Goal: Task Accomplishment & Management: Complete application form

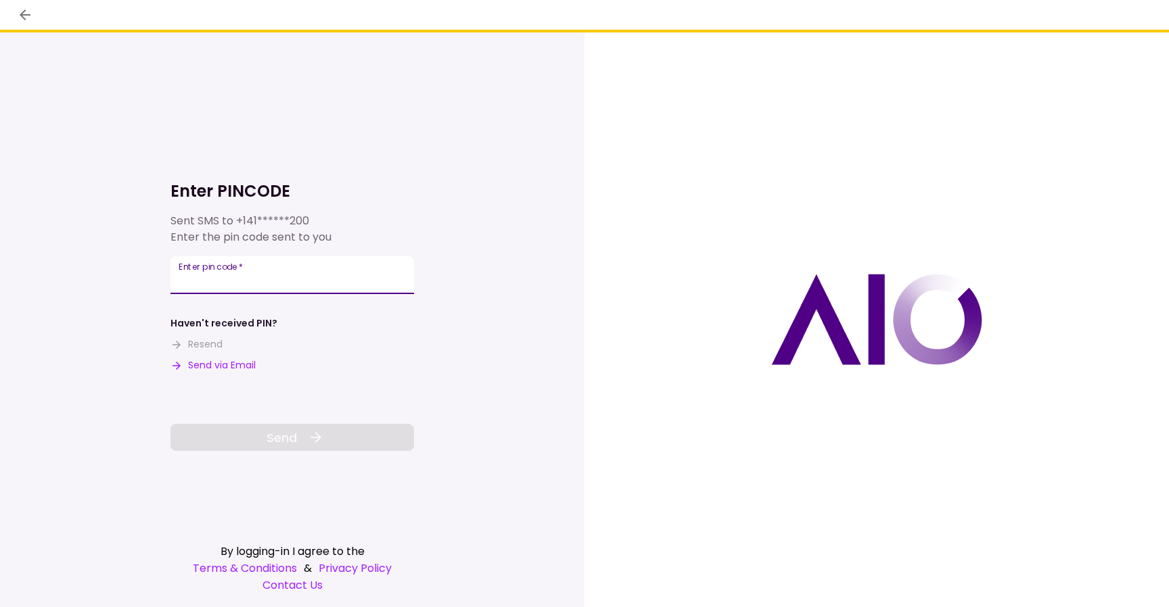
click at [325, 277] on input "Enter pin code   *" at bounding box center [291, 275] width 243 height 38
type input "******"
click at [301, 438] on button "Send" at bounding box center [291, 437] width 243 height 27
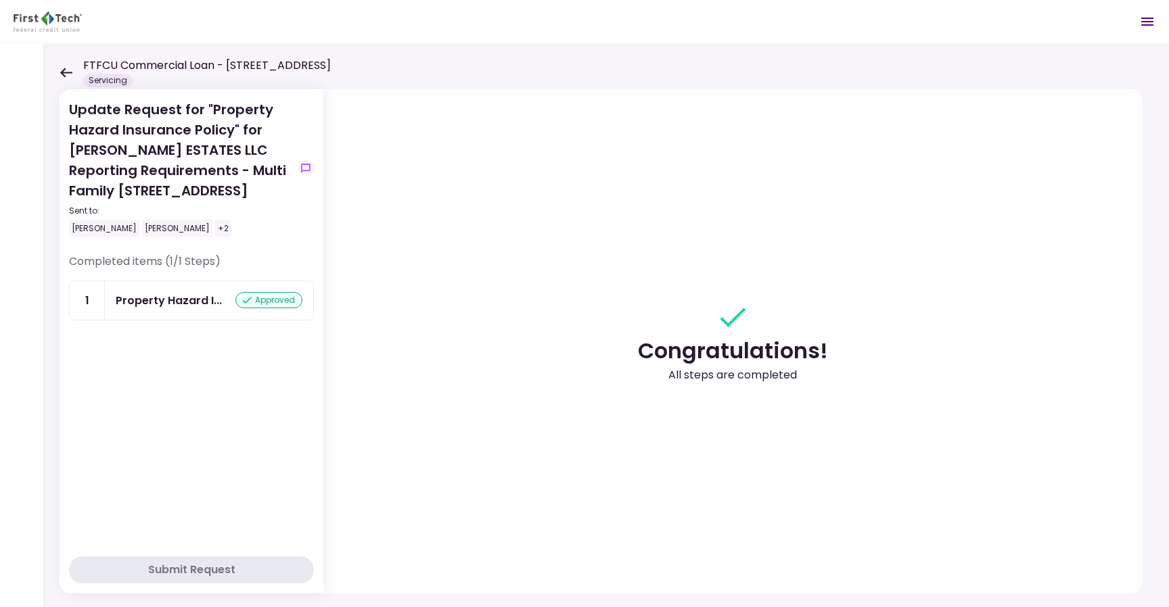
click at [67, 74] on icon at bounding box center [66, 73] width 13 height 10
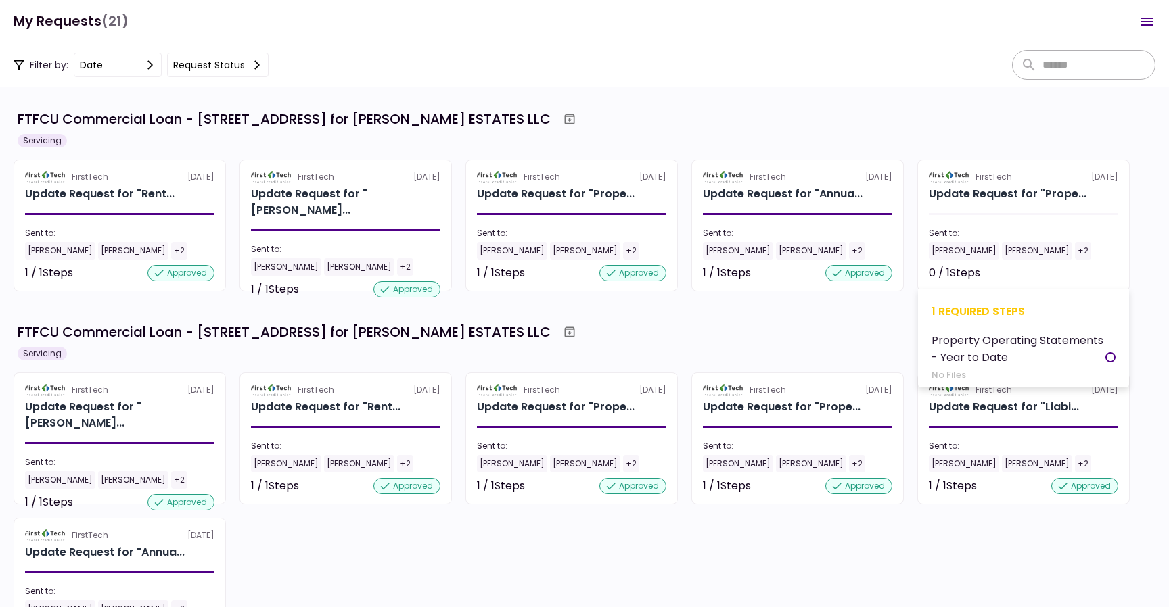
click at [1029, 229] on div "Sent to:" at bounding box center [1022, 233] width 189 height 12
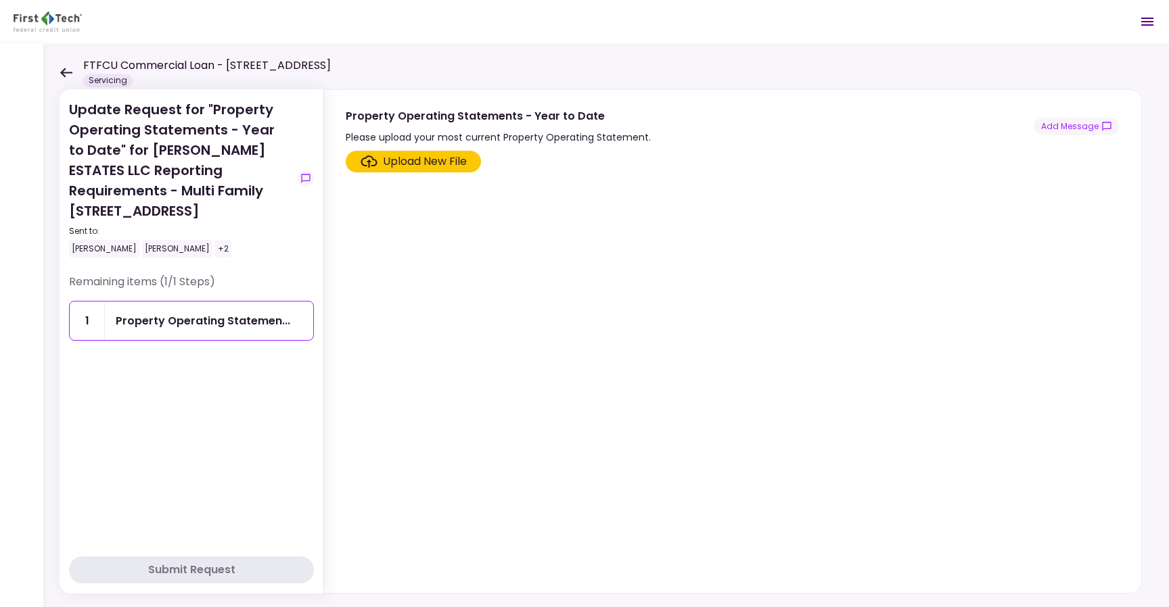
click at [438, 163] on div "Upload New File" at bounding box center [425, 162] width 84 height 16
click at [0, 0] on input "Upload New File" at bounding box center [0, 0] width 0 height 0
click at [65, 68] on icon at bounding box center [66, 73] width 13 height 10
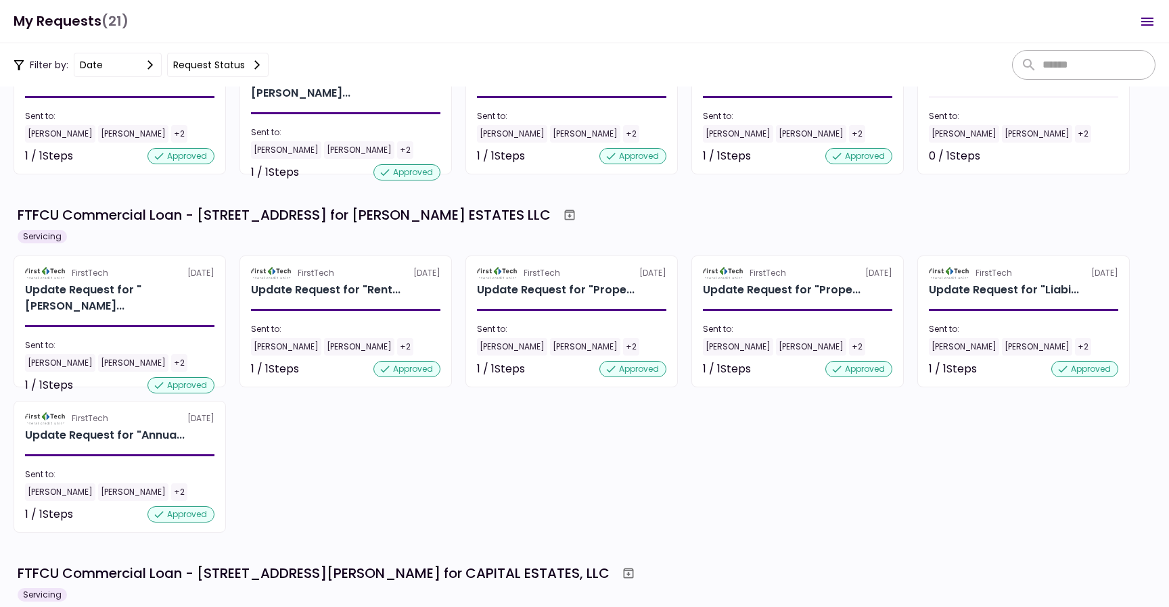
scroll to position [120, 0]
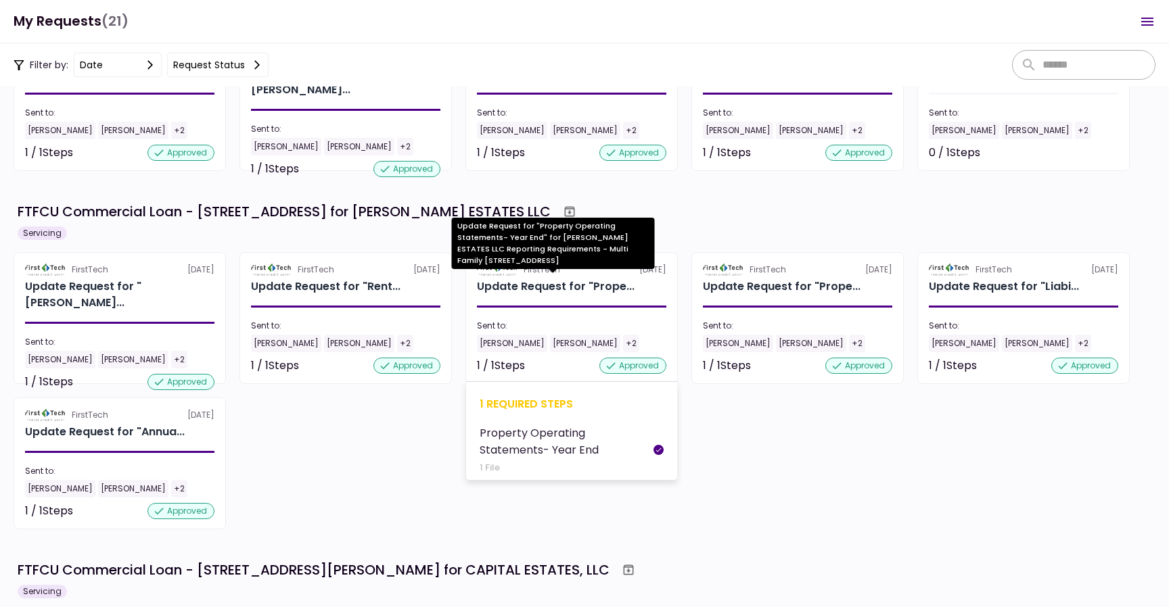
click at [576, 294] on div "Update Request for "Prope..." at bounding box center [556, 287] width 158 height 16
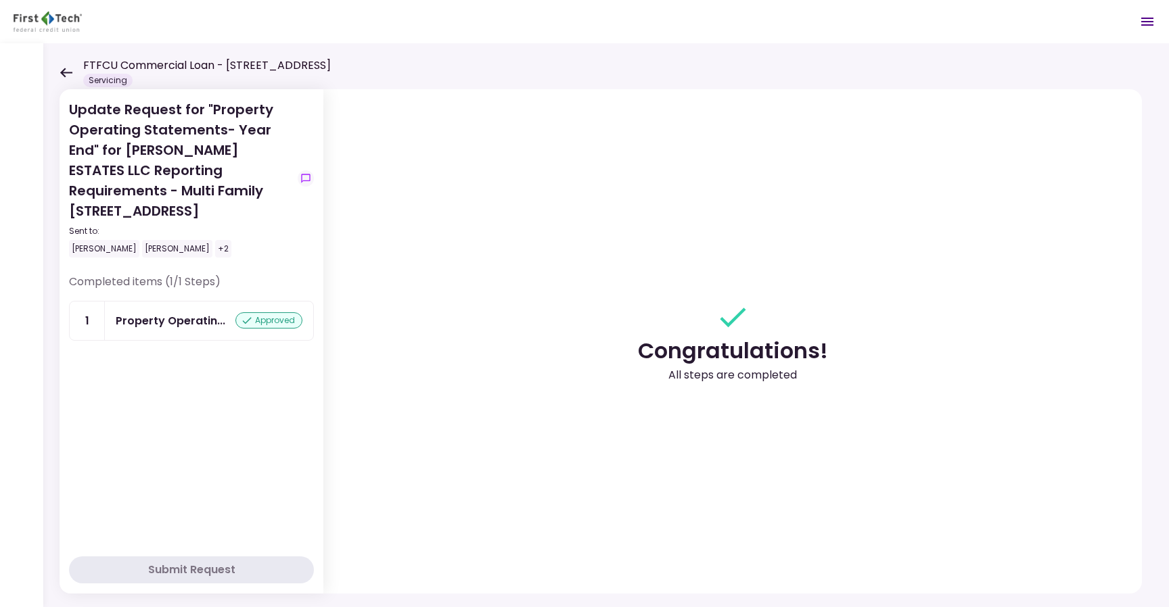
click at [64, 70] on icon at bounding box center [66, 72] width 12 height 9
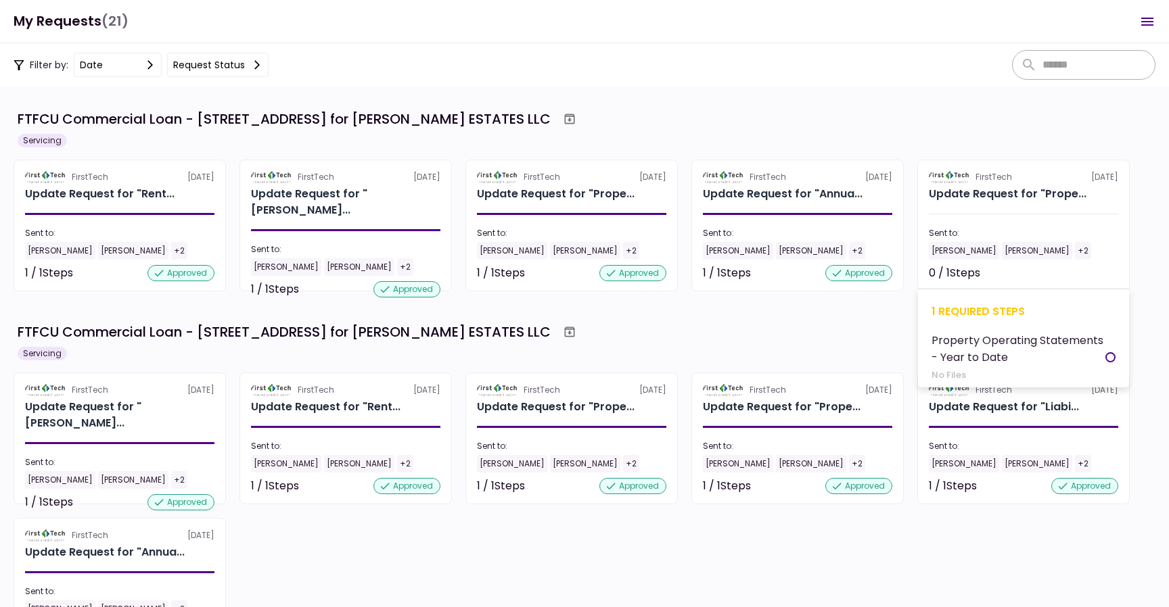
click at [1033, 211] on section "FirstTech [DATE] Update Request for "Prope... Sent to: [PERSON_NAME] [PERSON_NA…" at bounding box center [1023, 226] width 212 height 132
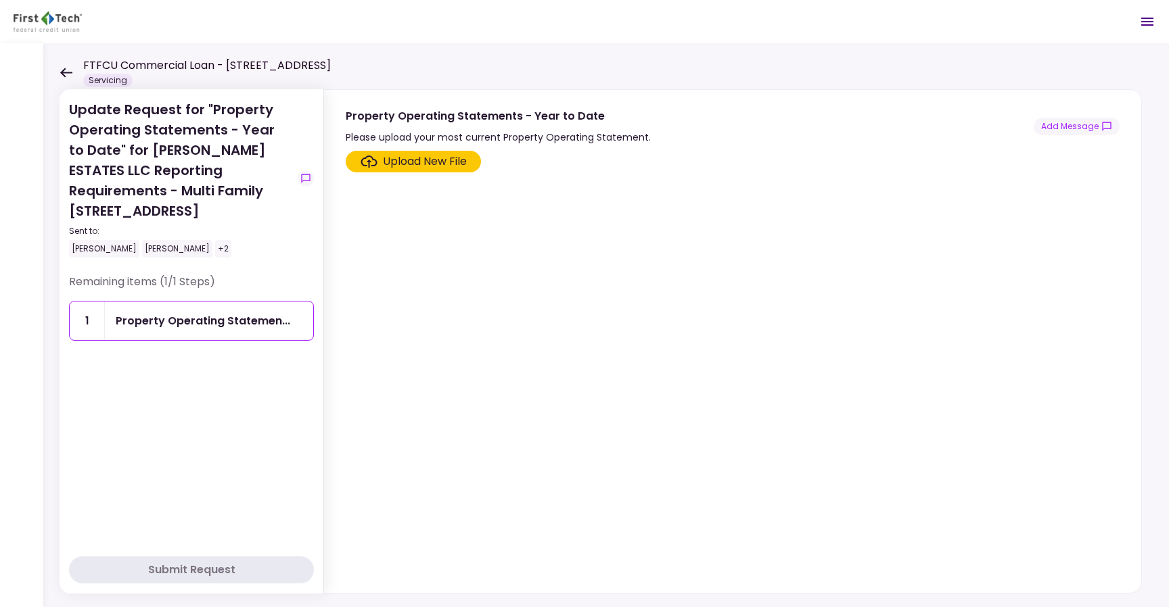
click at [449, 156] on div "Upload New File" at bounding box center [425, 162] width 84 height 16
click at [0, 0] on input "Upload New File" at bounding box center [0, 0] width 0 height 0
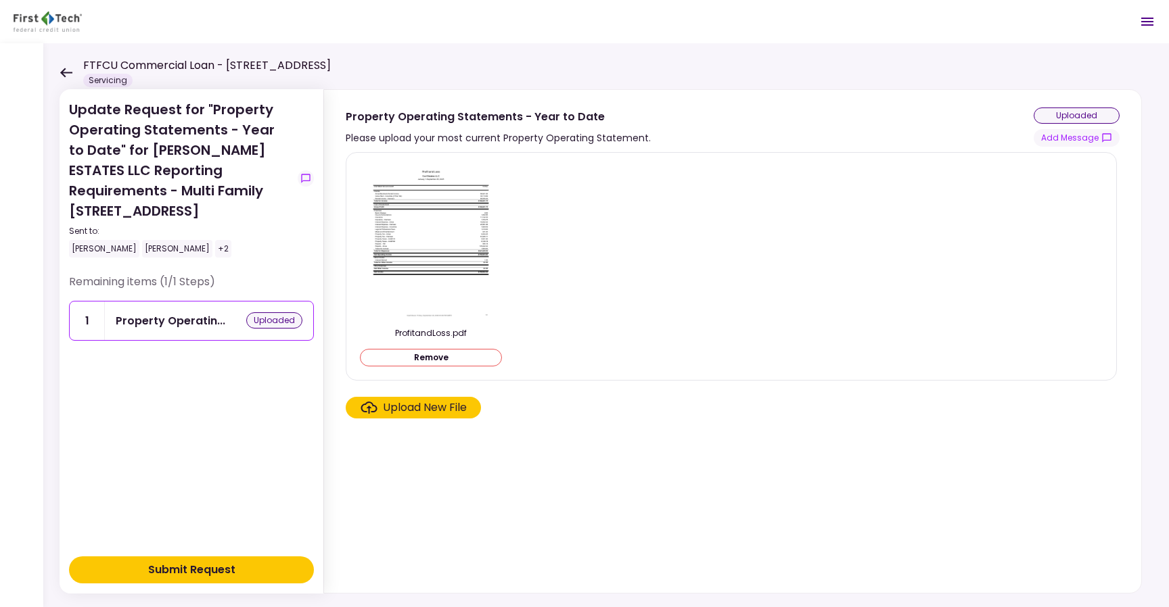
click at [195, 571] on div "Submit Request" at bounding box center [191, 570] width 87 height 16
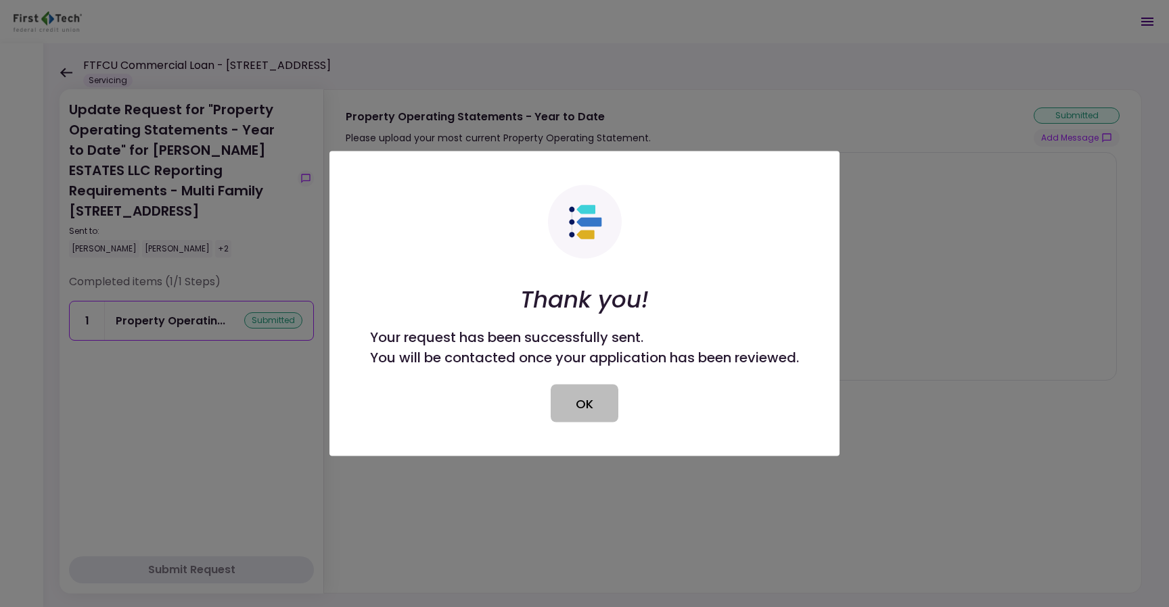
click at [590, 402] on button "OK" at bounding box center [584, 404] width 68 height 38
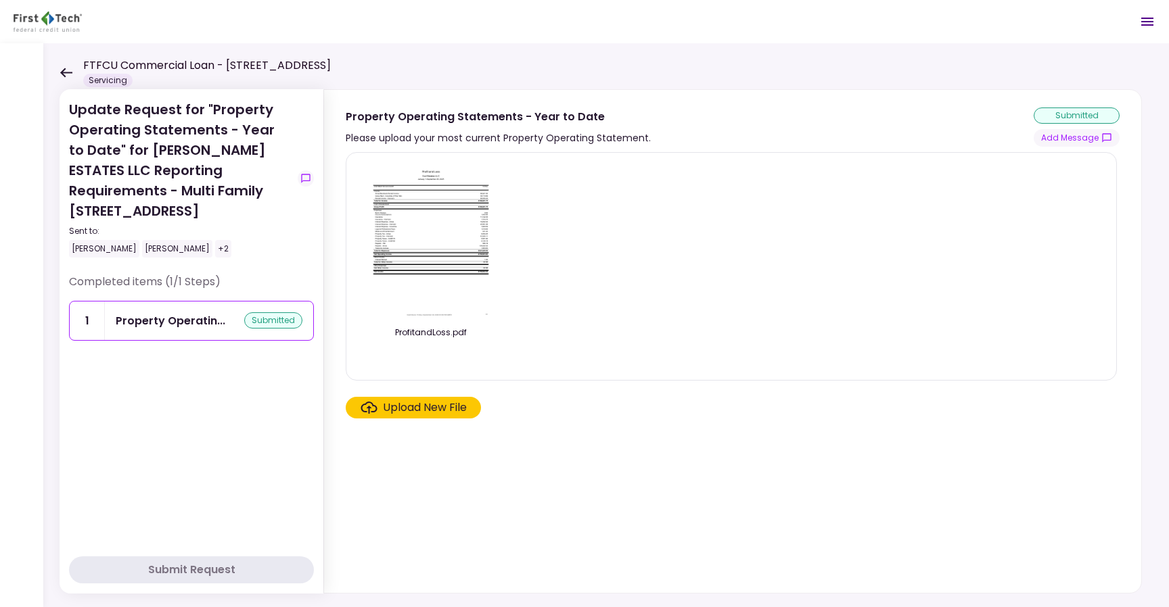
click at [64, 75] on icon at bounding box center [66, 72] width 12 height 9
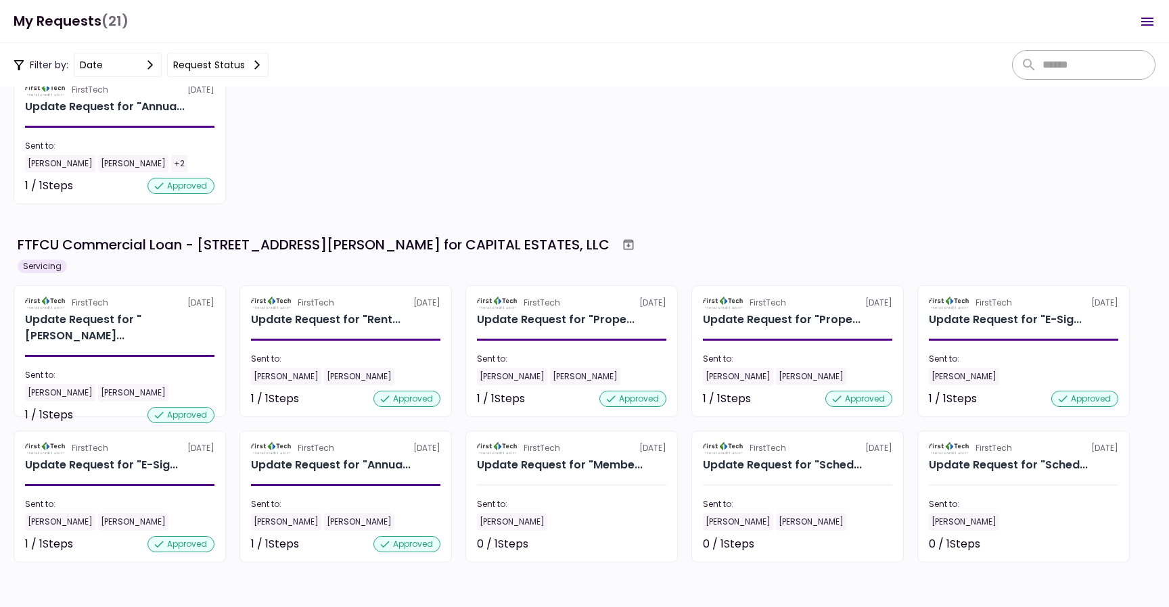
scroll to position [450, 0]
